Goal: Task Accomplishment & Management: Use online tool/utility

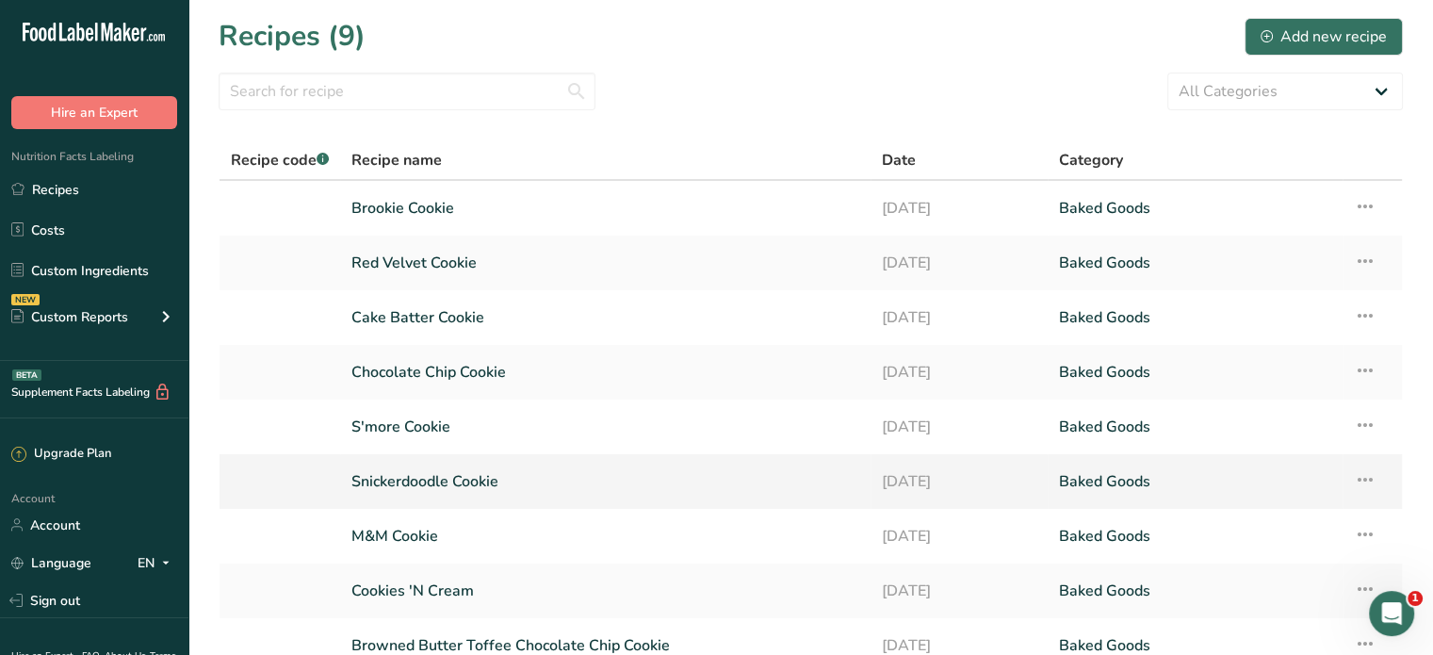
click at [437, 483] on link "Snickerdoodle Cookie" at bounding box center [605, 482] width 508 height 40
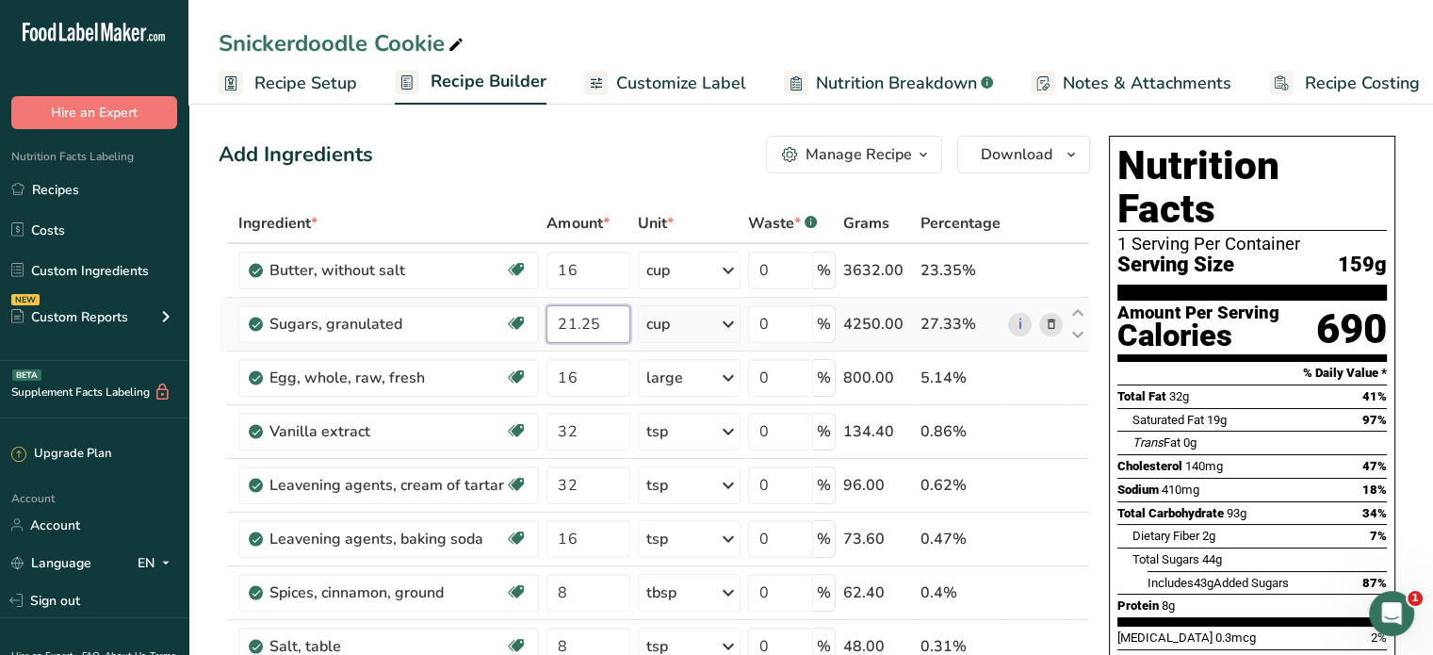
click at [577, 325] on input "21.25" at bounding box center [588, 324] width 83 height 38
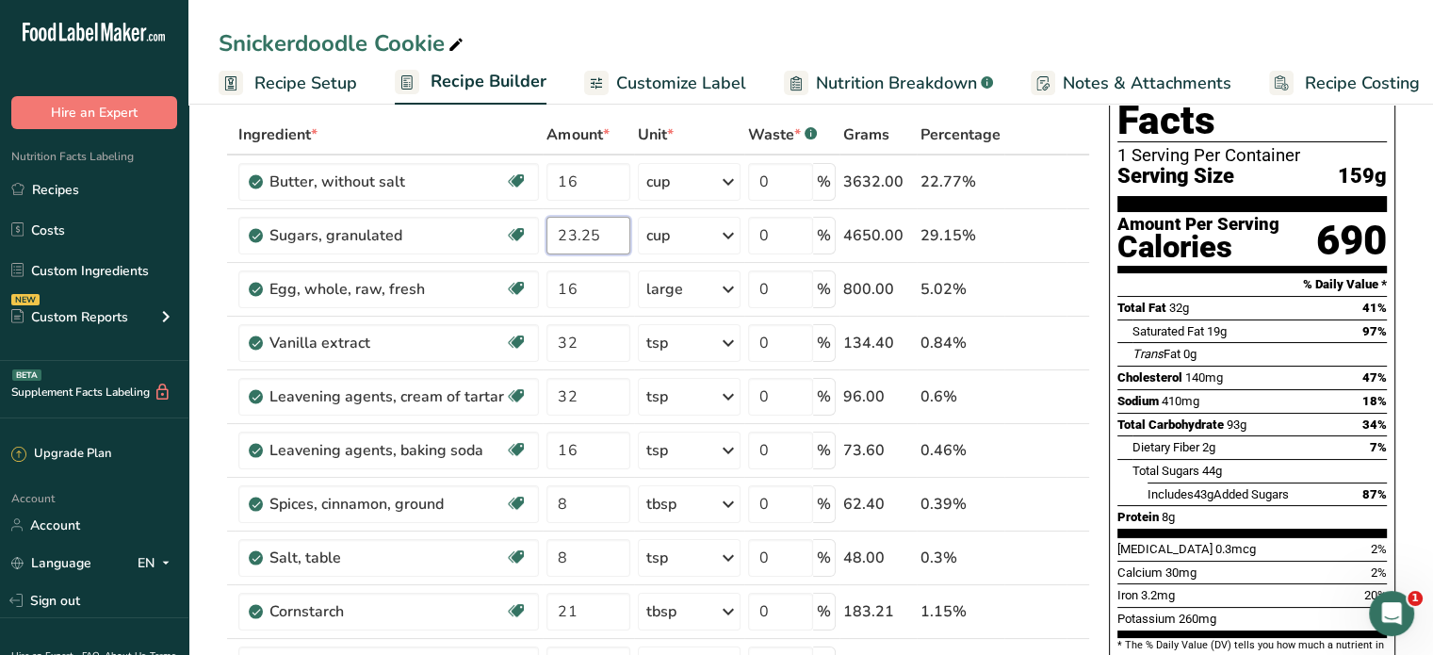
scroll to position [90, 0]
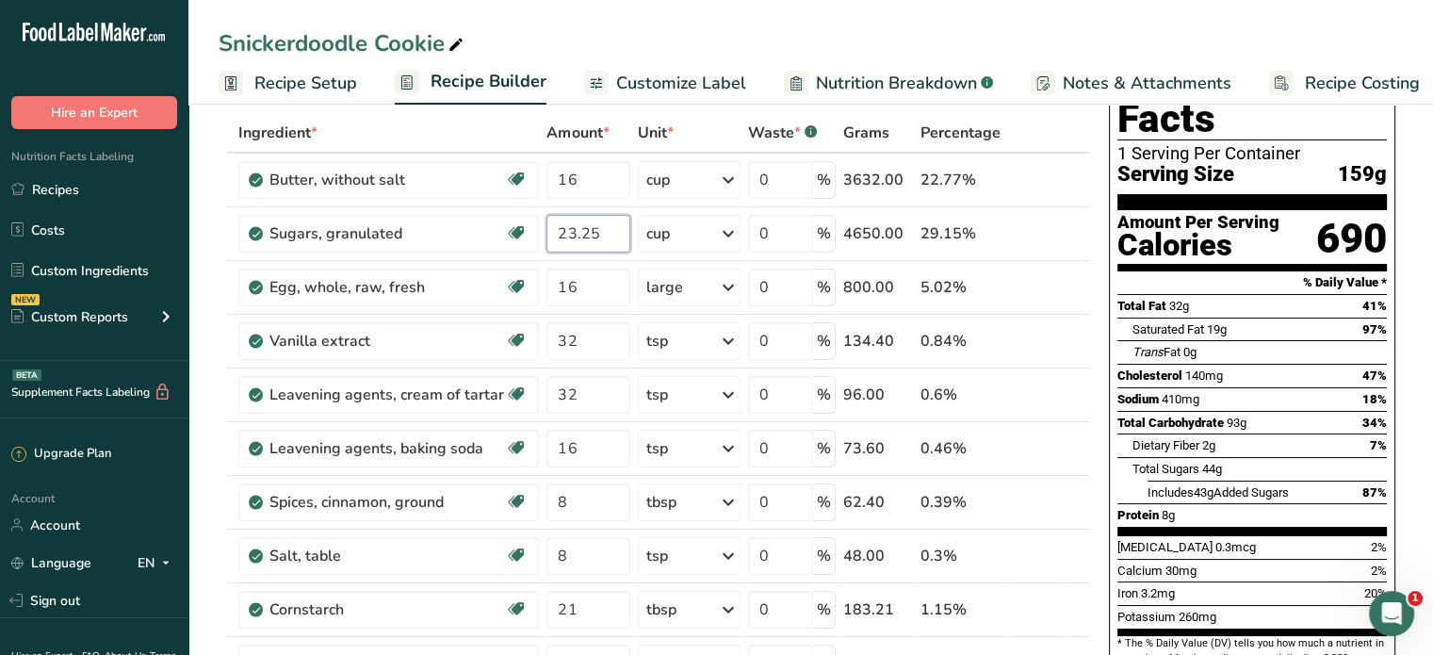
type input "23.25"
click at [1169, 540] on span "[MEDICAL_DATA]" at bounding box center [1165, 547] width 95 height 14
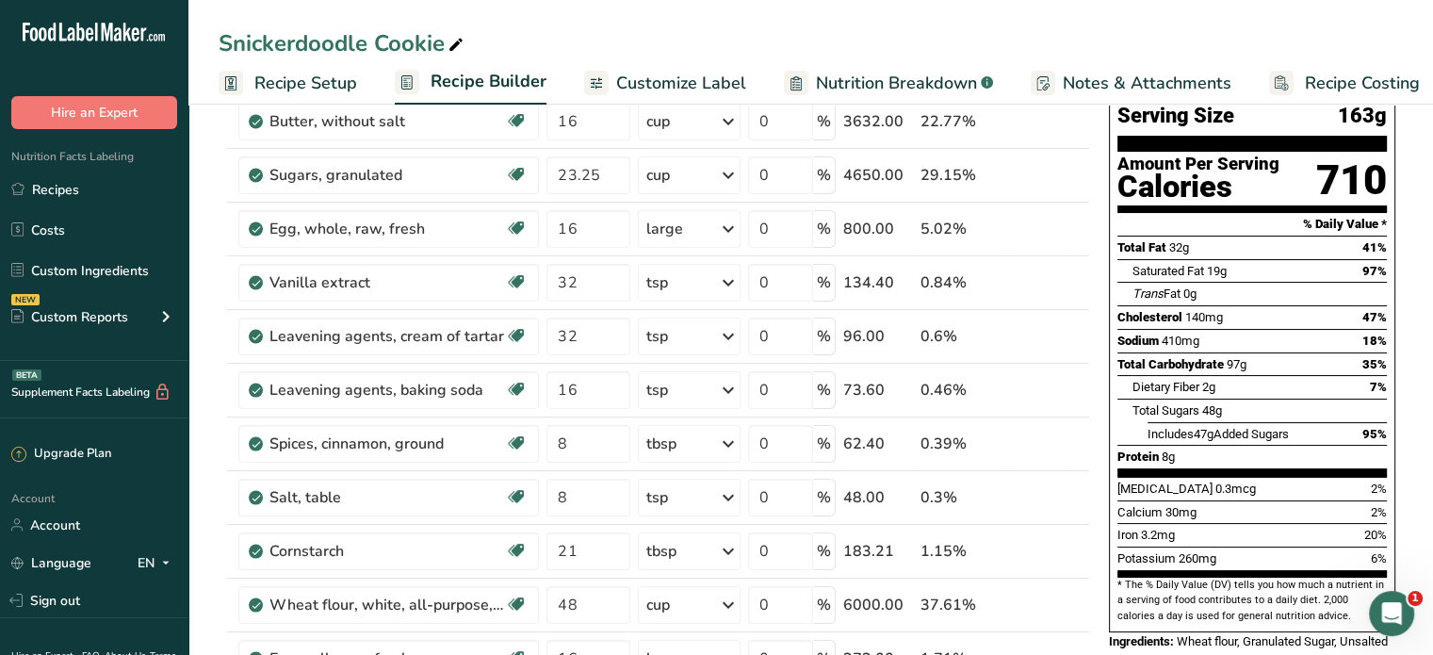
scroll to position [150, 0]
click at [575, 441] on input "8" at bounding box center [588, 443] width 83 height 38
type input "15"
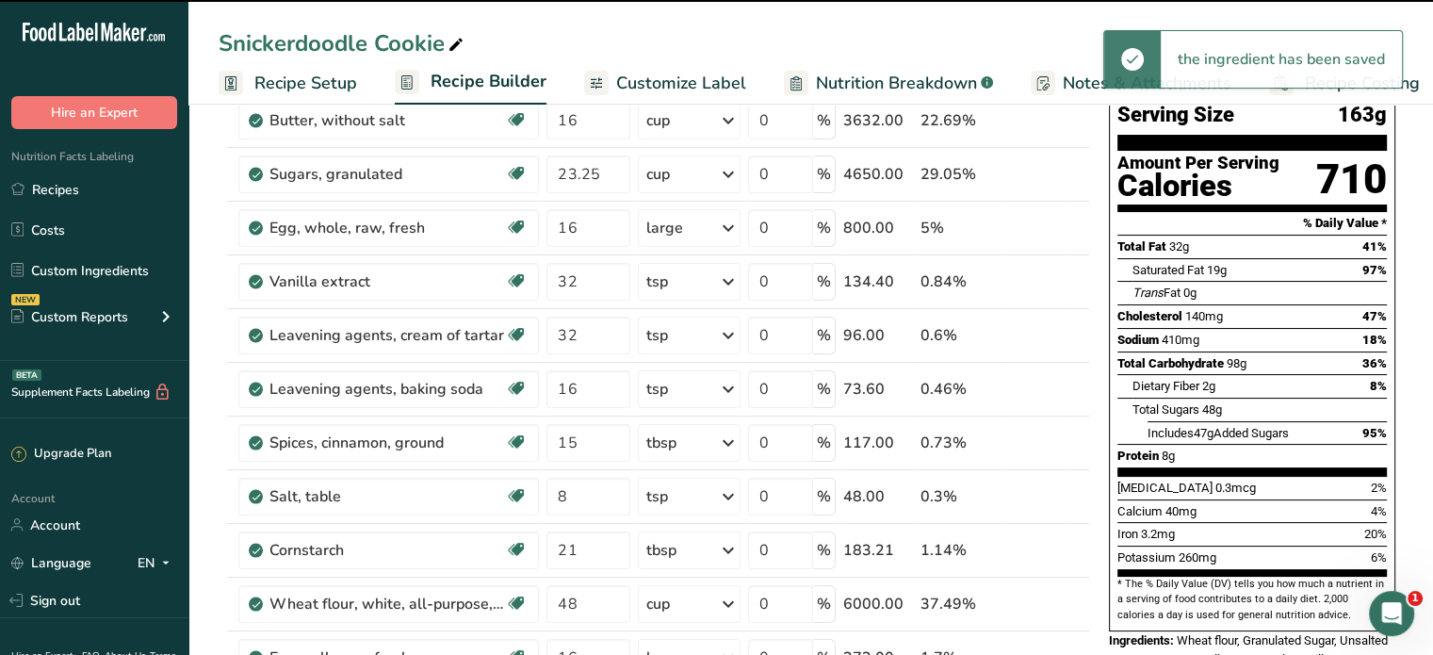
scroll to position [82, 0]
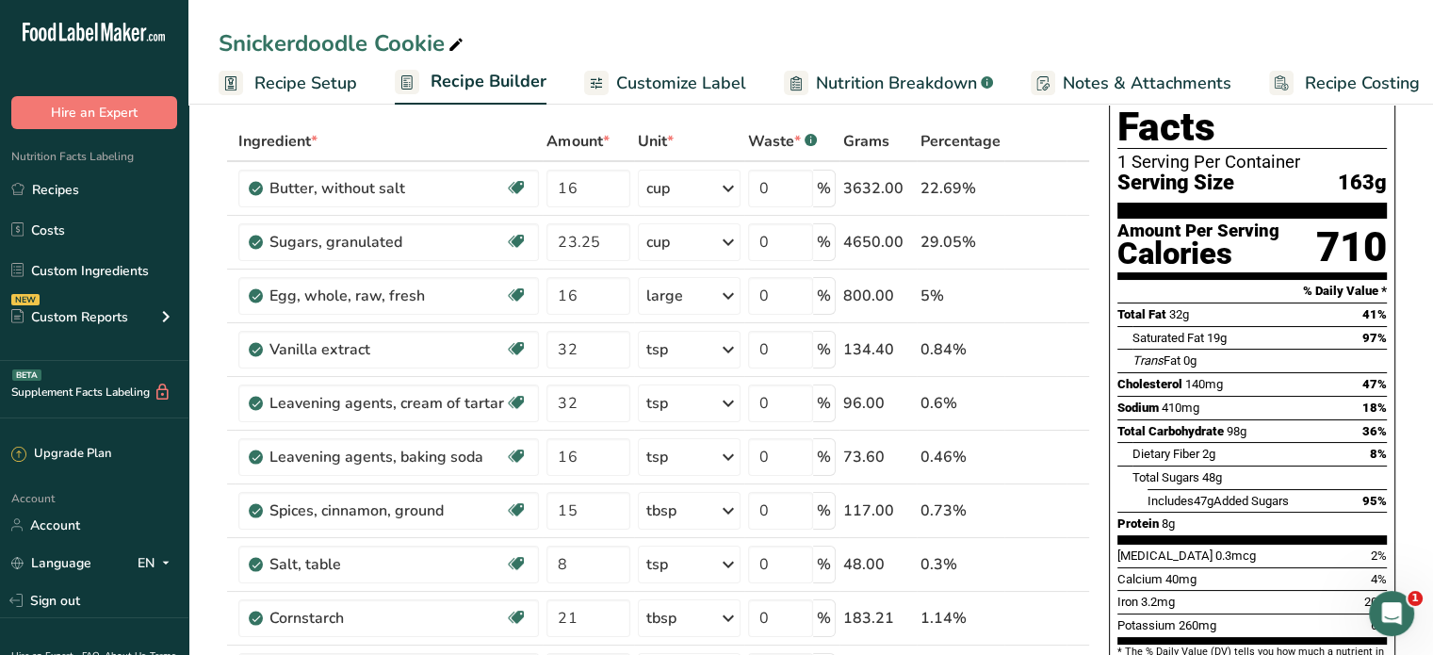
click at [1174, 400] on span "410mg" at bounding box center [1181, 407] width 38 height 14
click at [306, 88] on span "Recipe Setup" at bounding box center [305, 83] width 103 height 25
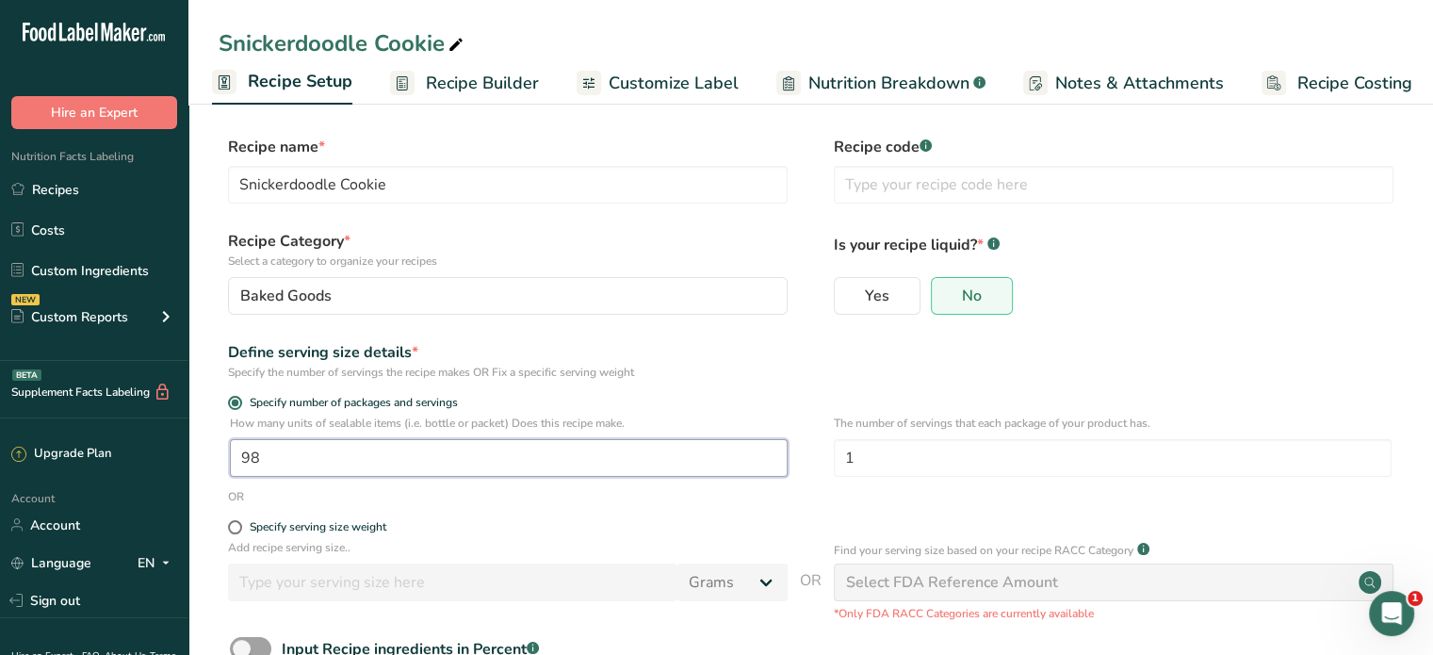
click at [324, 465] on input "98" at bounding box center [509, 458] width 558 height 38
type input "94"
click at [1204, 402] on div "Specify number of packages and servings" at bounding box center [811, 405] width 1184 height 19
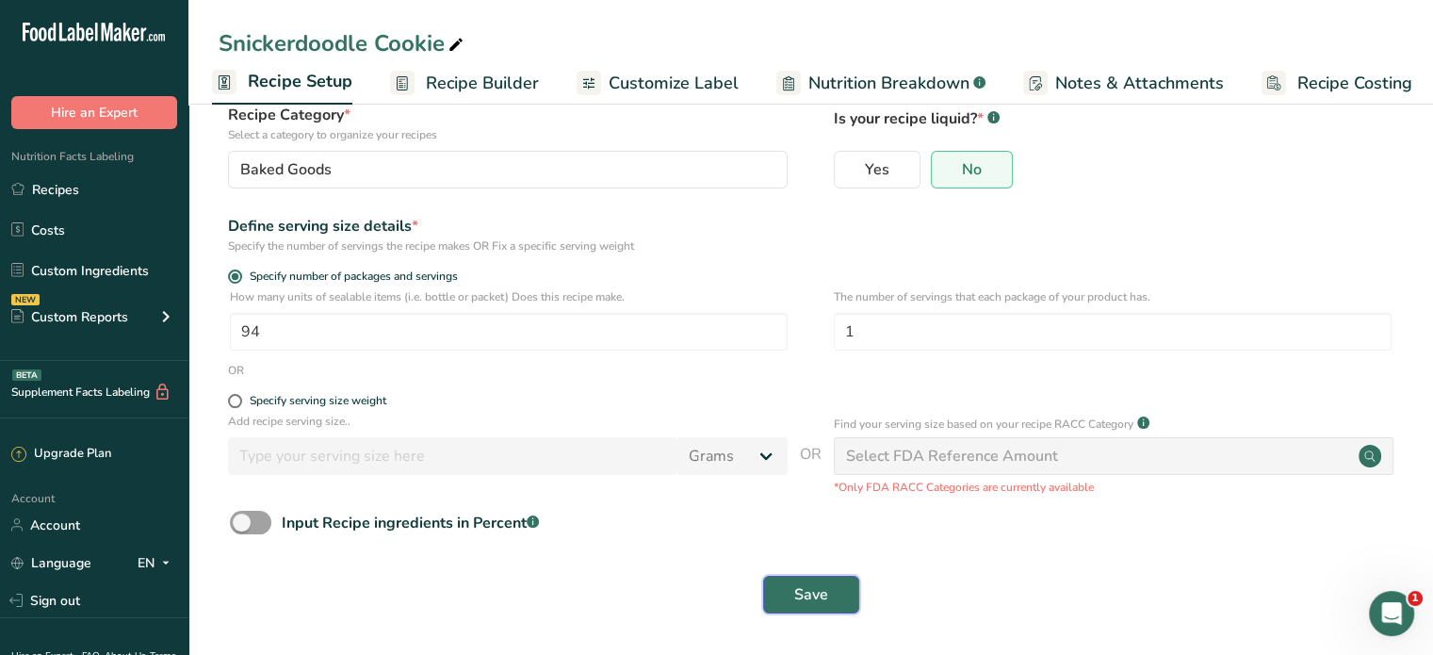
click at [823, 576] on button "Save" at bounding box center [811, 595] width 96 height 38
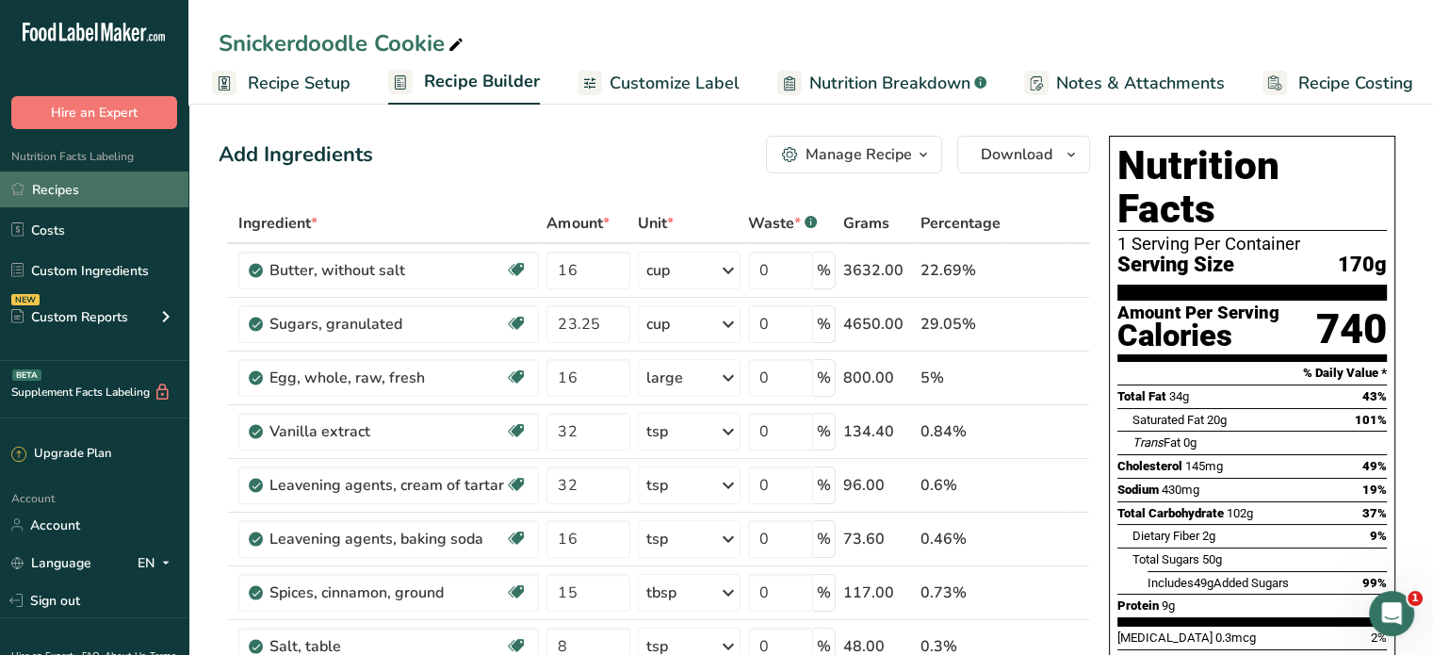
click at [60, 187] on link "Recipes" at bounding box center [94, 189] width 188 height 36
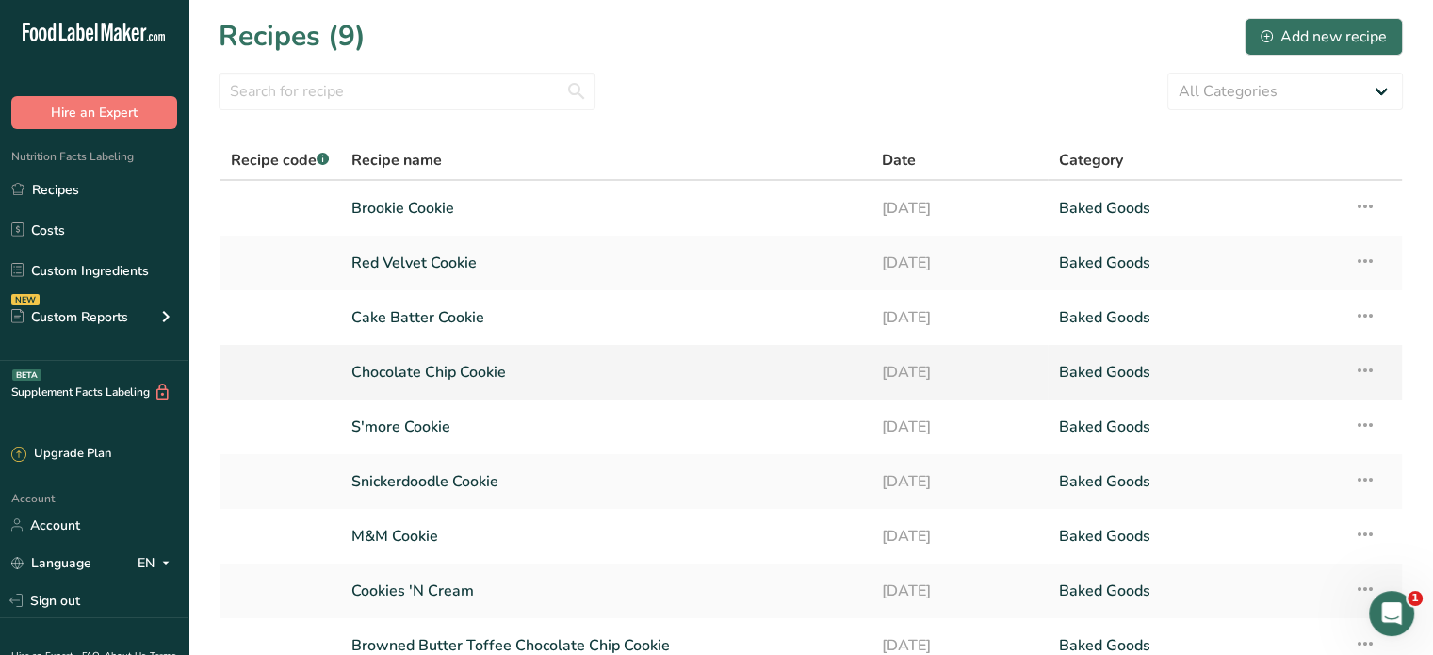
click at [414, 370] on link "Chocolate Chip Cookie" at bounding box center [605, 372] width 508 height 40
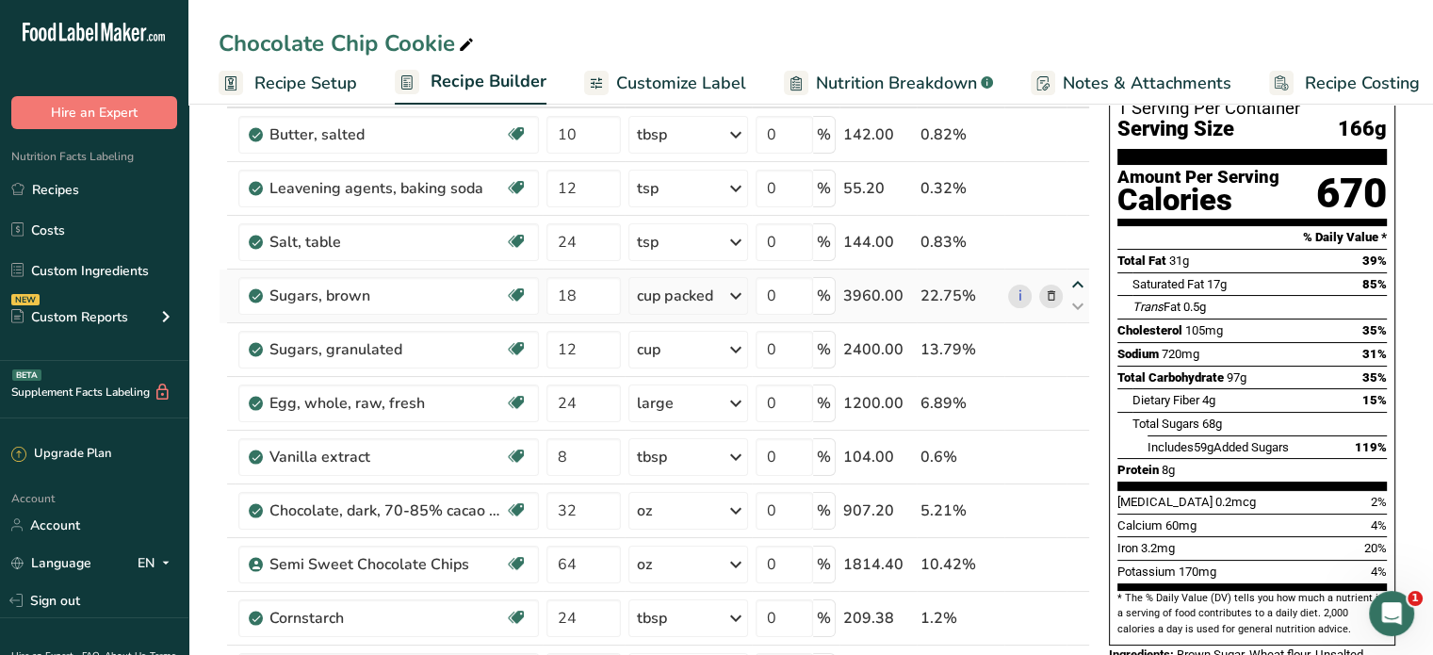
scroll to position [142, 0]
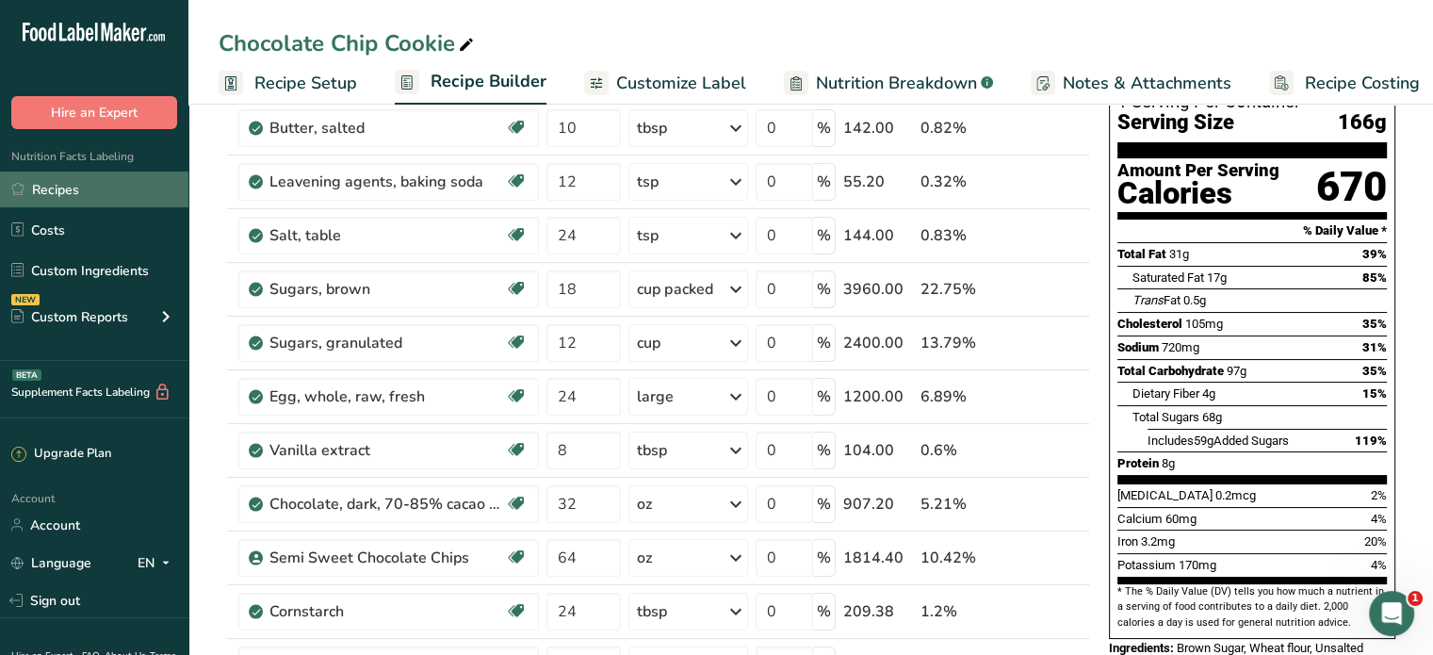
click at [90, 180] on link "Recipes" at bounding box center [94, 189] width 188 height 36
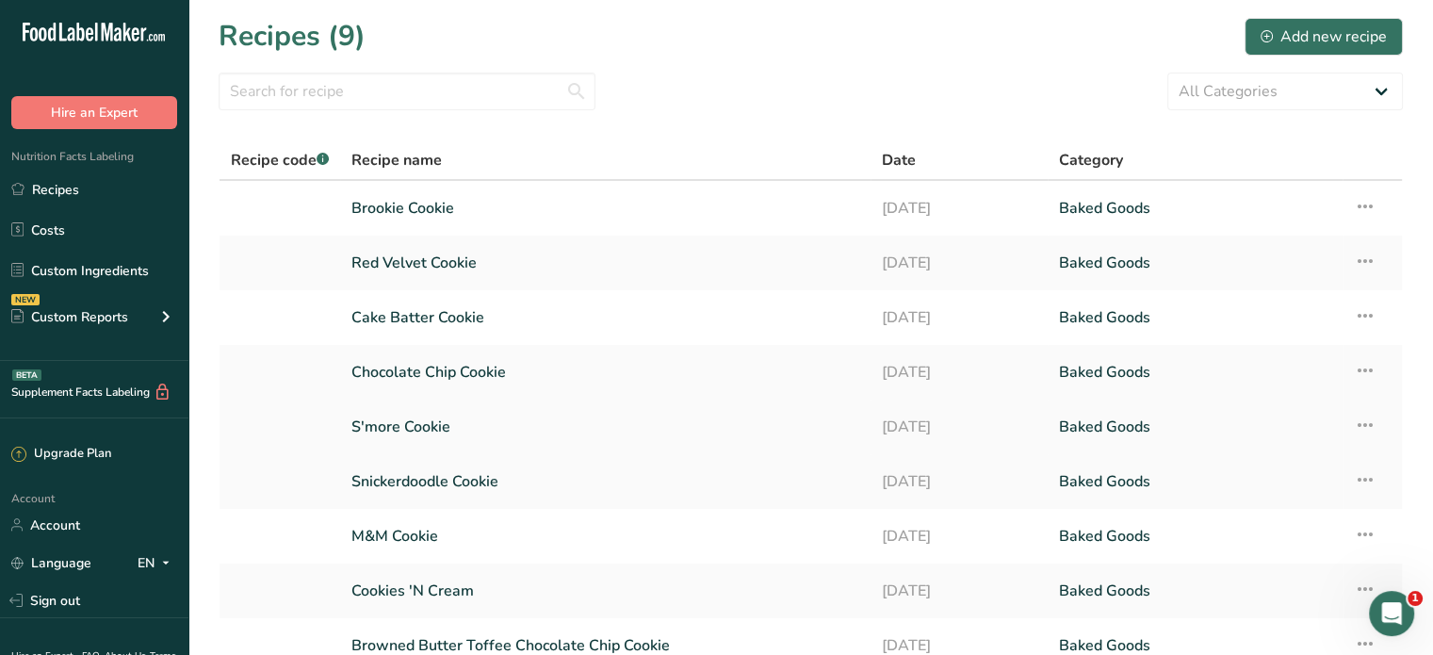
click at [422, 421] on link "S'more Cookie" at bounding box center [605, 427] width 508 height 40
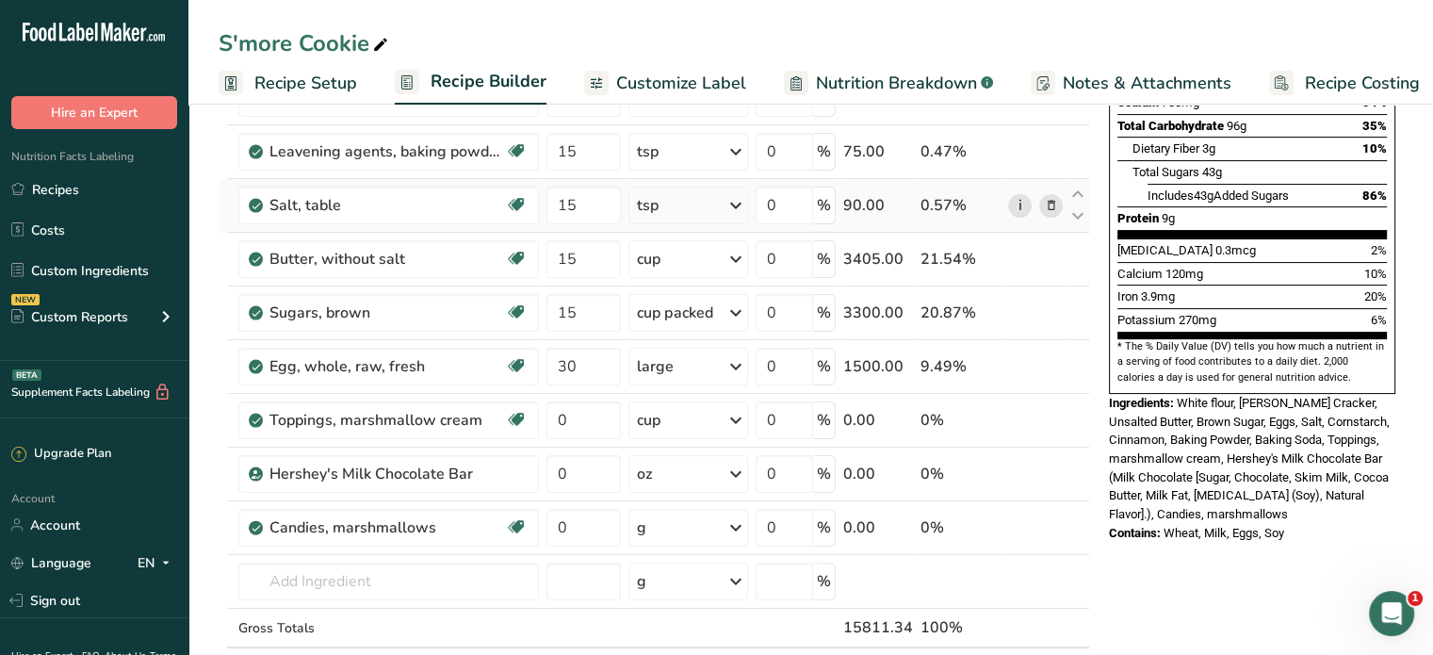
scroll to position [396, 0]
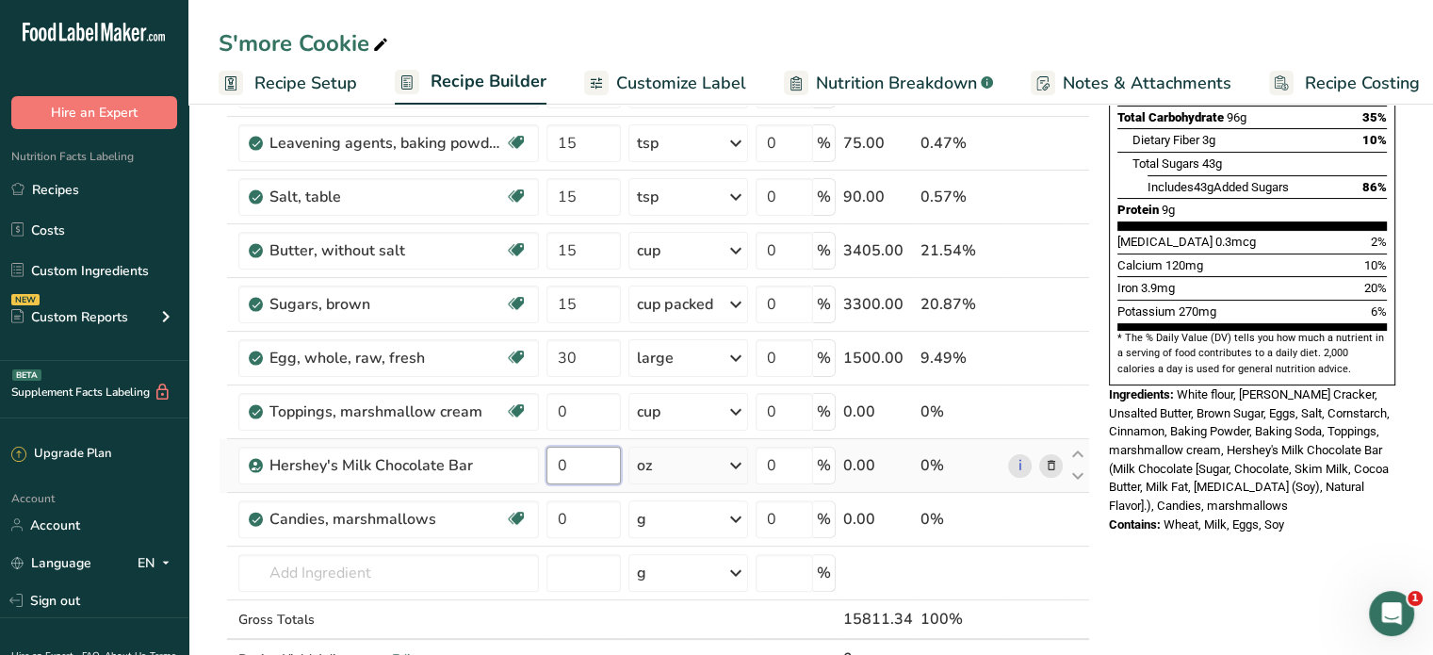
click at [577, 459] on input "0" at bounding box center [584, 466] width 74 height 38
type input "0.5"
click at [283, 74] on div "S'more Cookie Recipe Setup Recipe Builder Customize Label Nutrition Breakdown .…" at bounding box center [810, 543] width 1245 height 1682
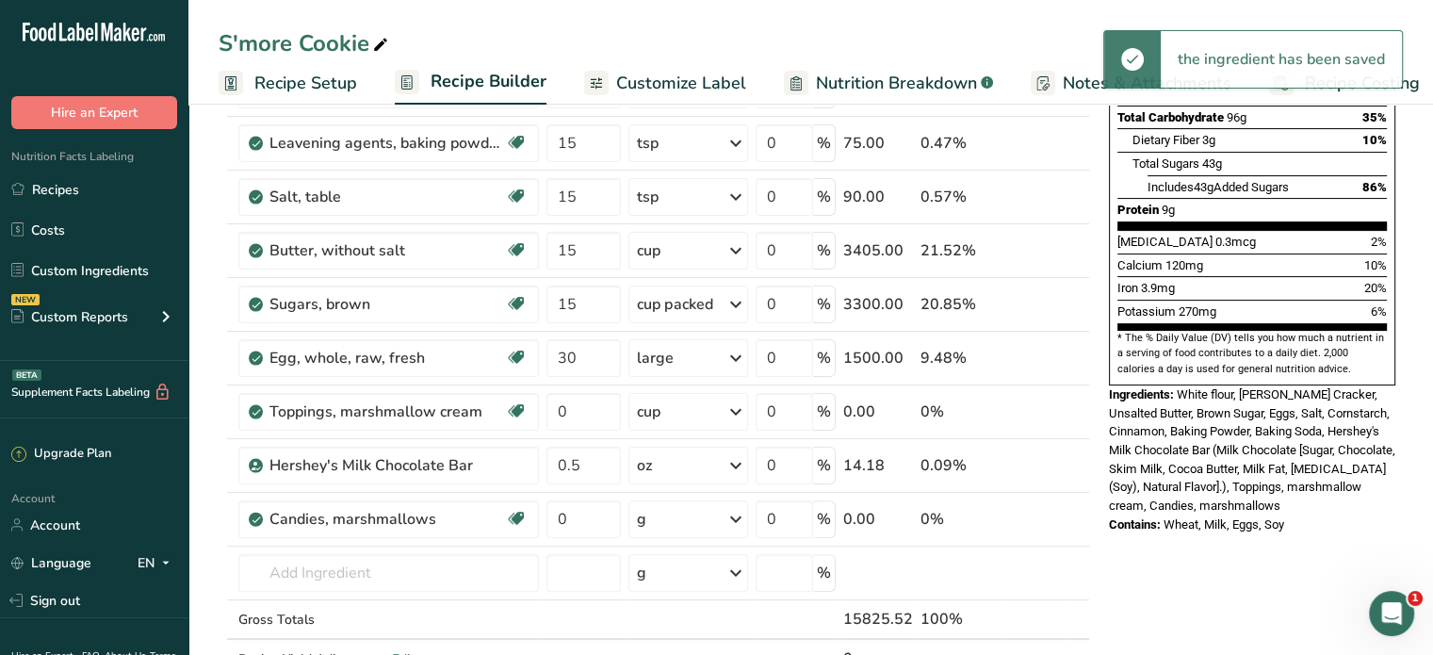
click at [283, 74] on span "Recipe Setup" at bounding box center [305, 83] width 103 height 25
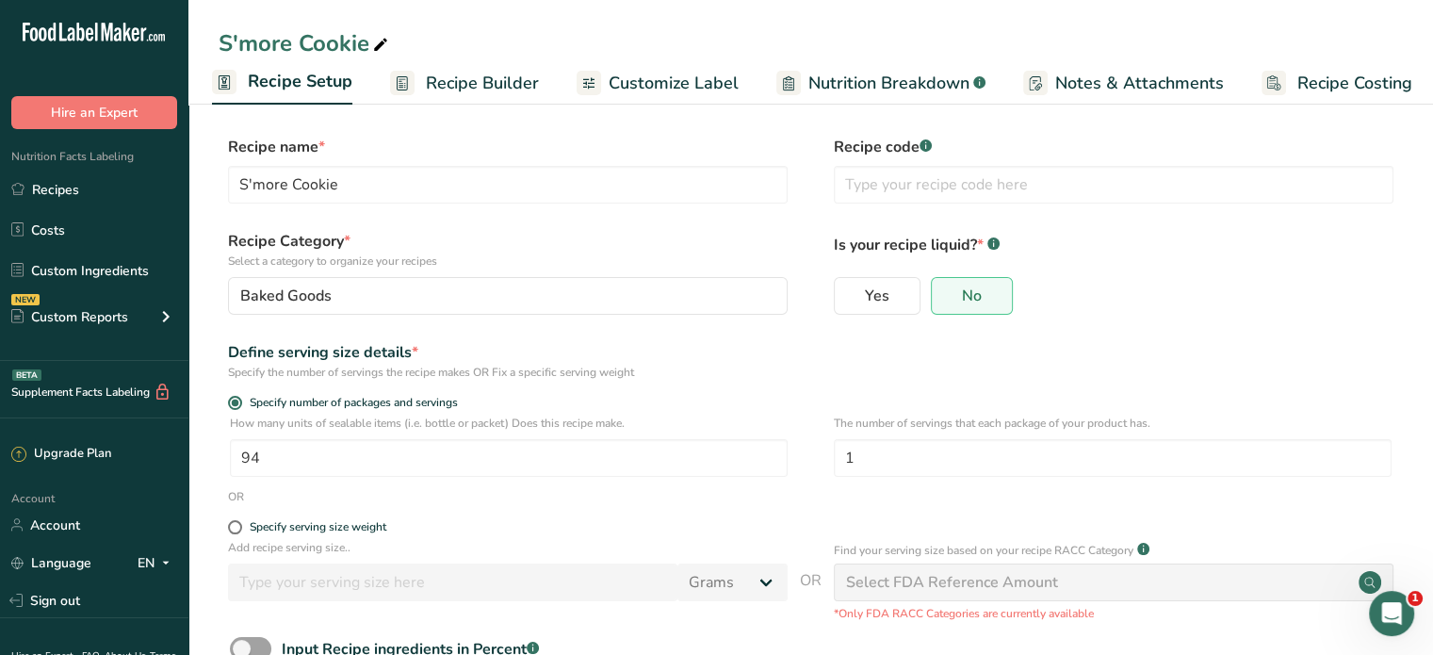
click at [429, 90] on span "Recipe Builder" at bounding box center [482, 83] width 113 height 25
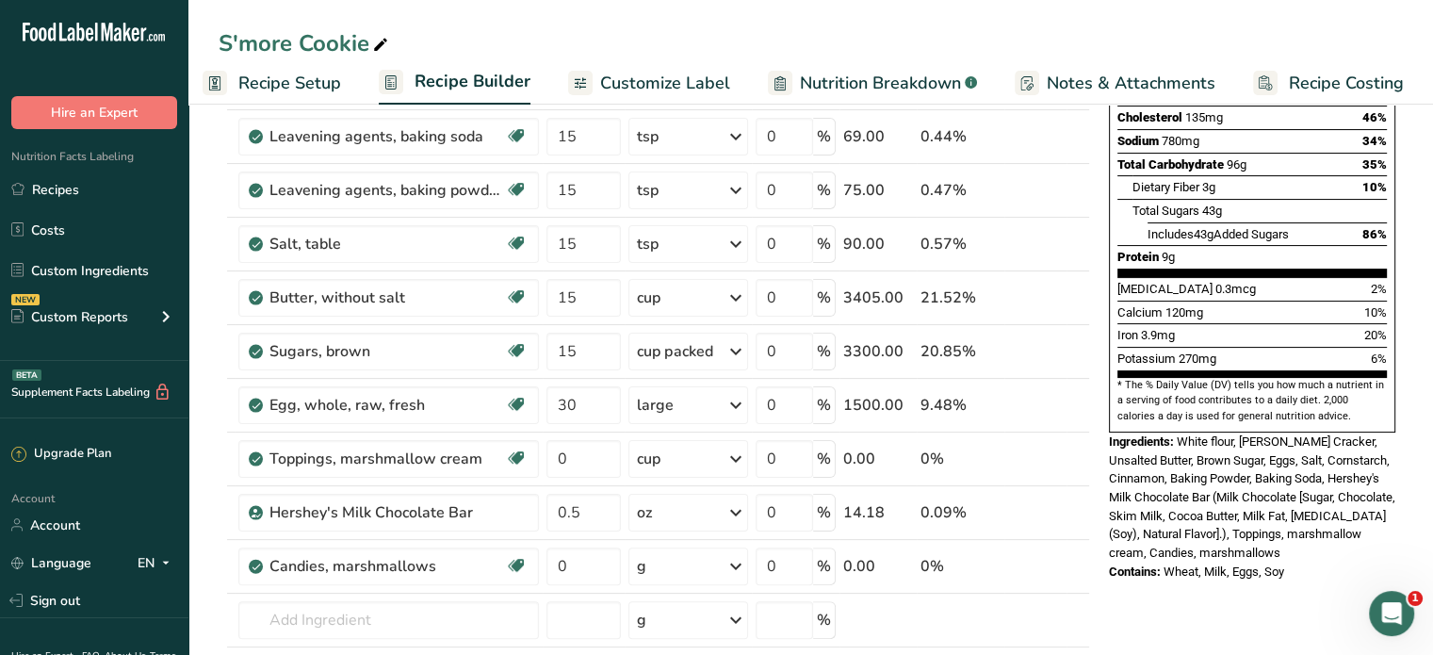
scroll to position [353, 0]
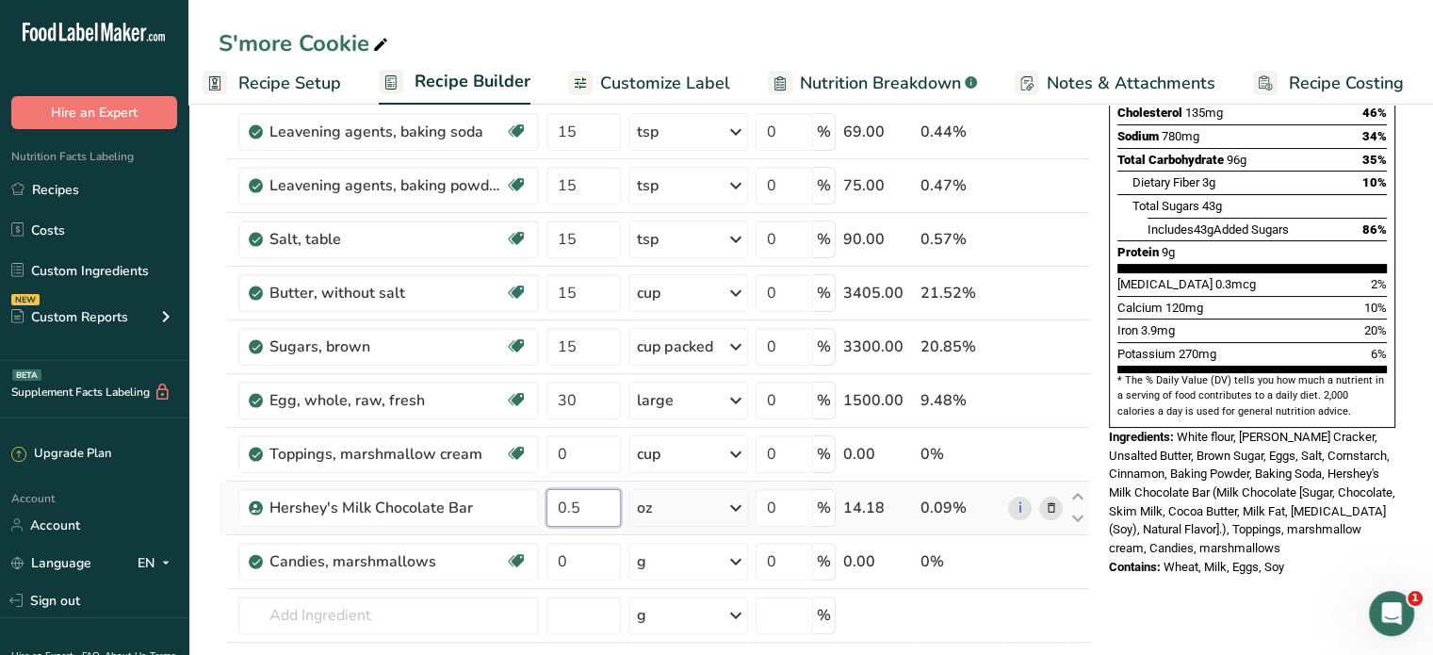
click at [592, 507] on input "0.5" at bounding box center [584, 508] width 74 height 38
type input "0"
type input "47"
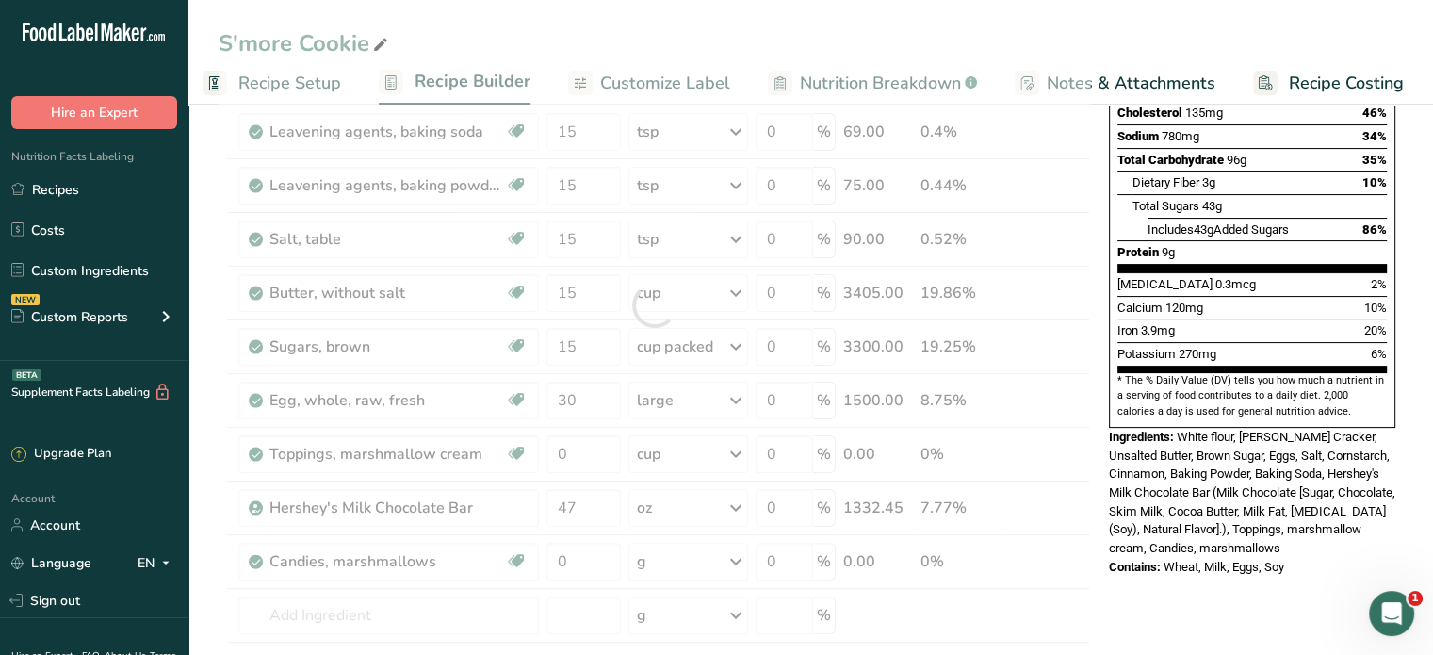
click at [1251, 430] on span "White flour, [PERSON_NAME] Cracker, Unsalted Butter, Brown Sugar, Eggs, Salt, C…" at bounding box center [1252, 492] width 286 height 125
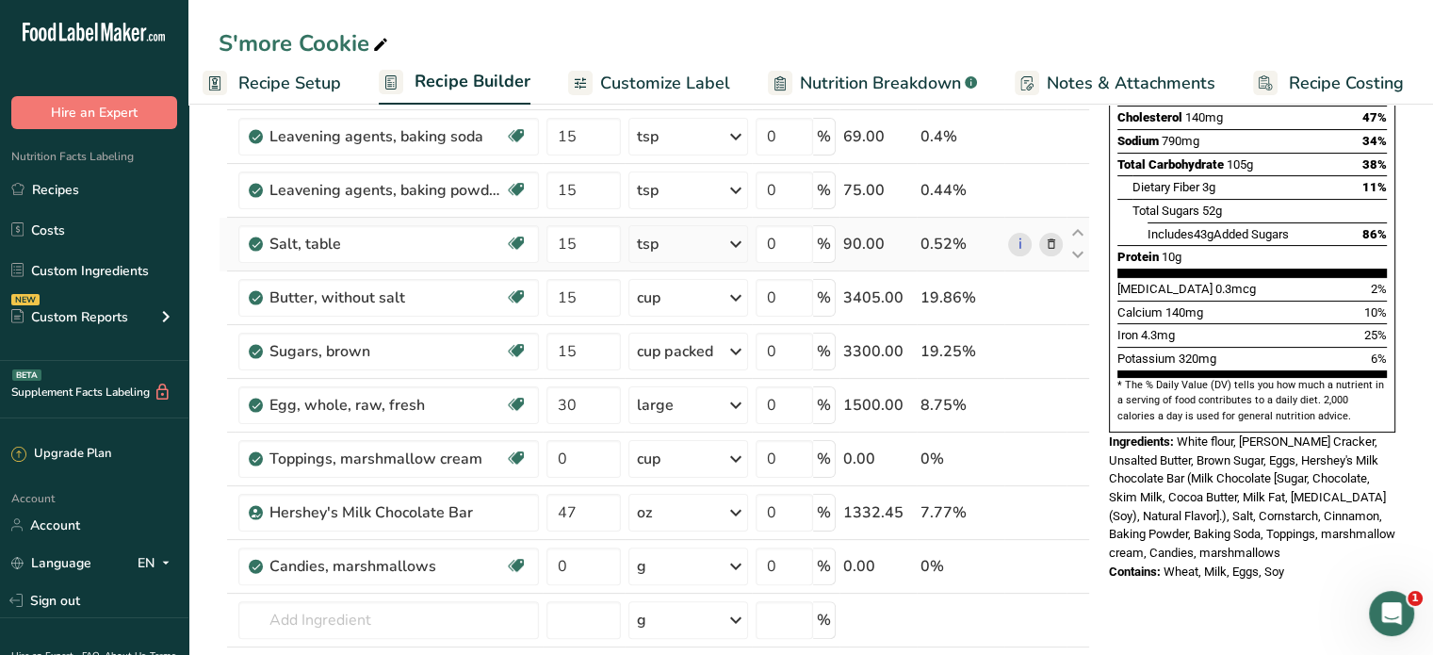
scroll to position [350, 0]
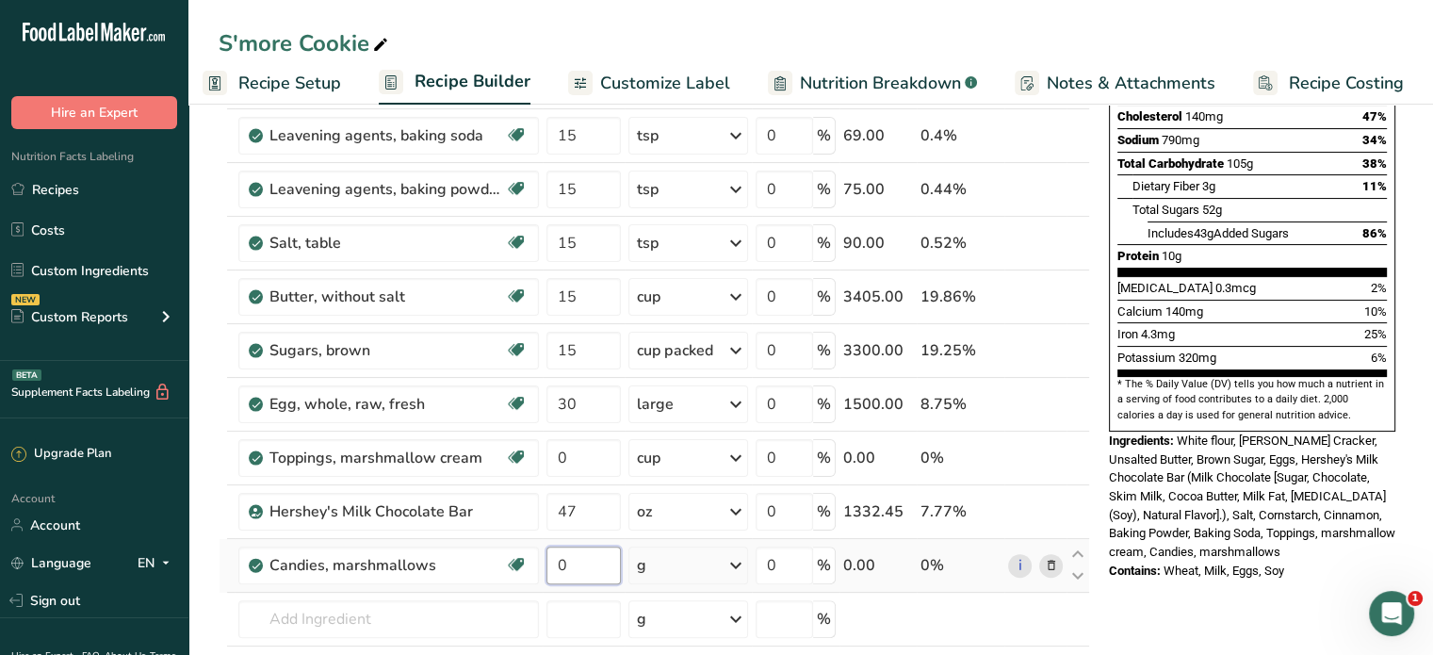
click at [585, 567] on input "0" at bounding box center [584, 566] width 74 height 38
type input "47"
click at [715, 566] on div "Ingredient * Amount * Unit * Waste * .a-a{fill:#347362;}.b-a{fill:#fff;} Grams …" at bounding box center [655, 309] width 872 height 910
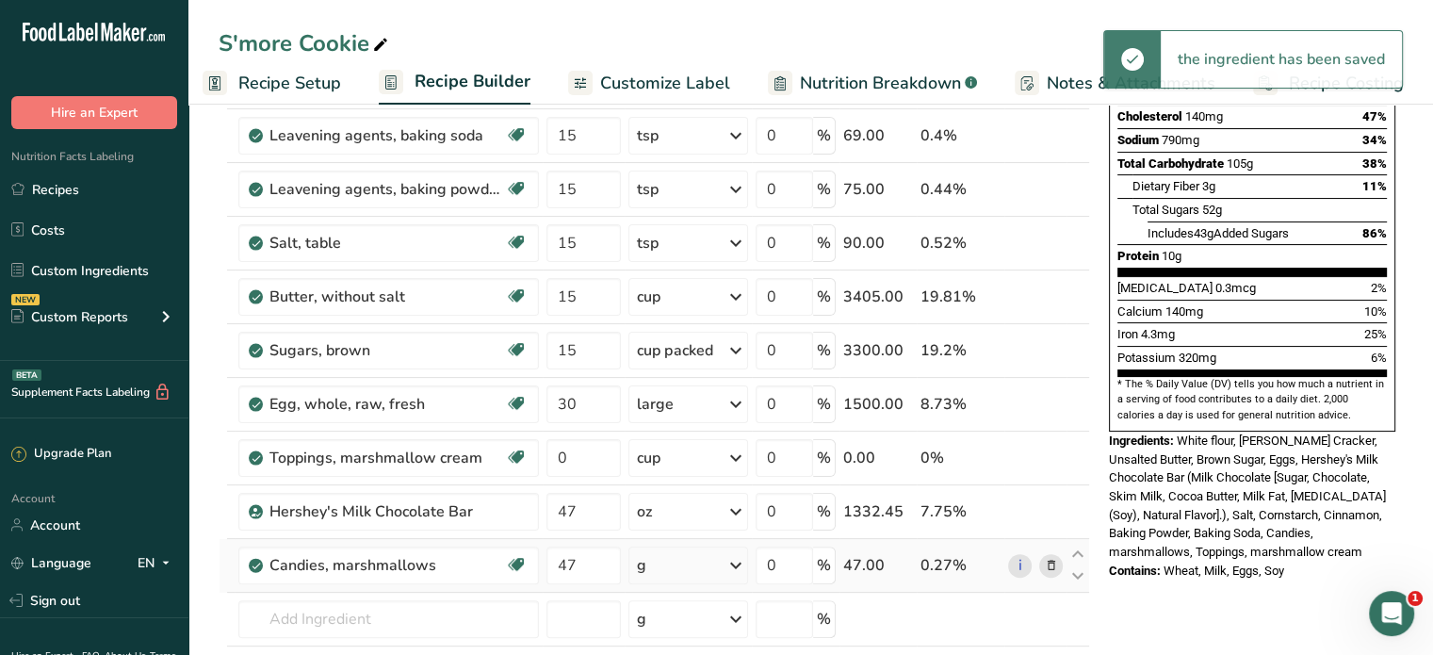
click at [715, 566] on div "g" at bounding box center [688, 566] width 120 height 38
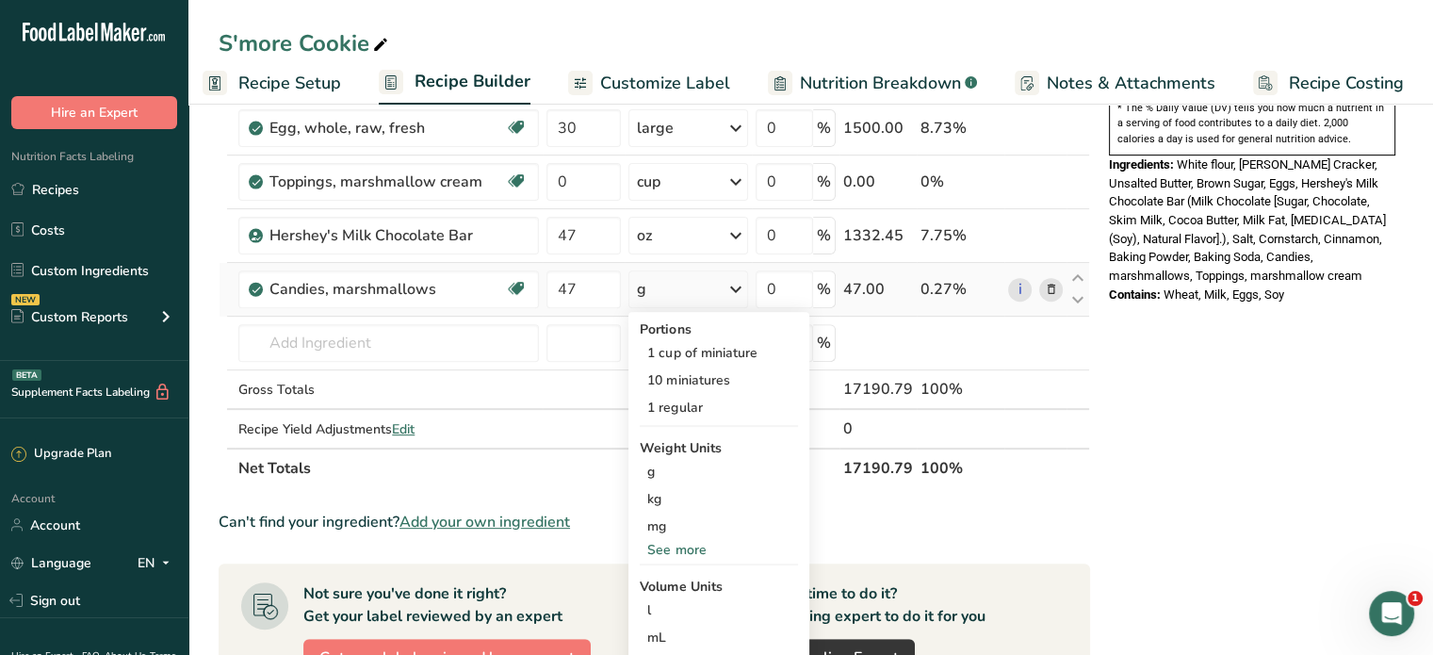
scroll to position [628, 0]
click at [685, 538] on div "See more" at bounding box center [719, 548] width 158 height 20
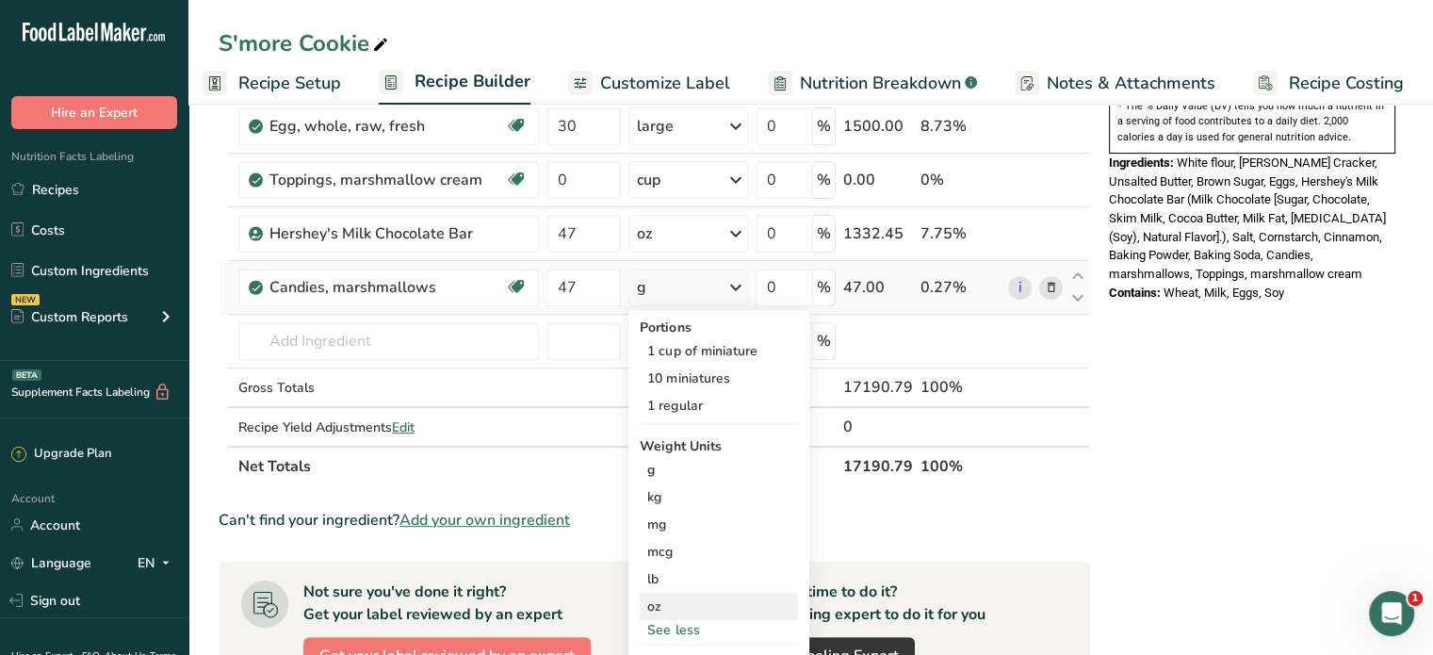
click at [675, 615] on div "oz" at bounding box center [719, 606] width 158 height 27
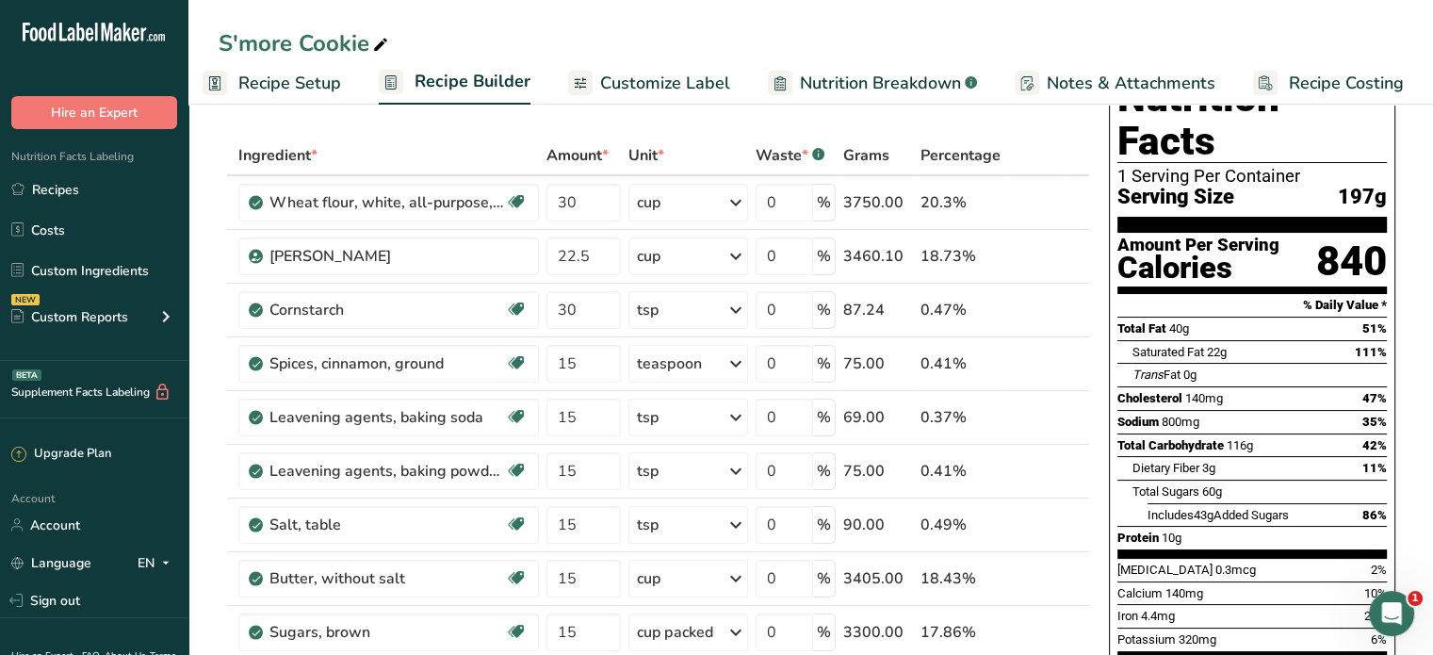
scroll to position [0, 0]
